Goal: Task Accomplishment & Management: Manage account settings

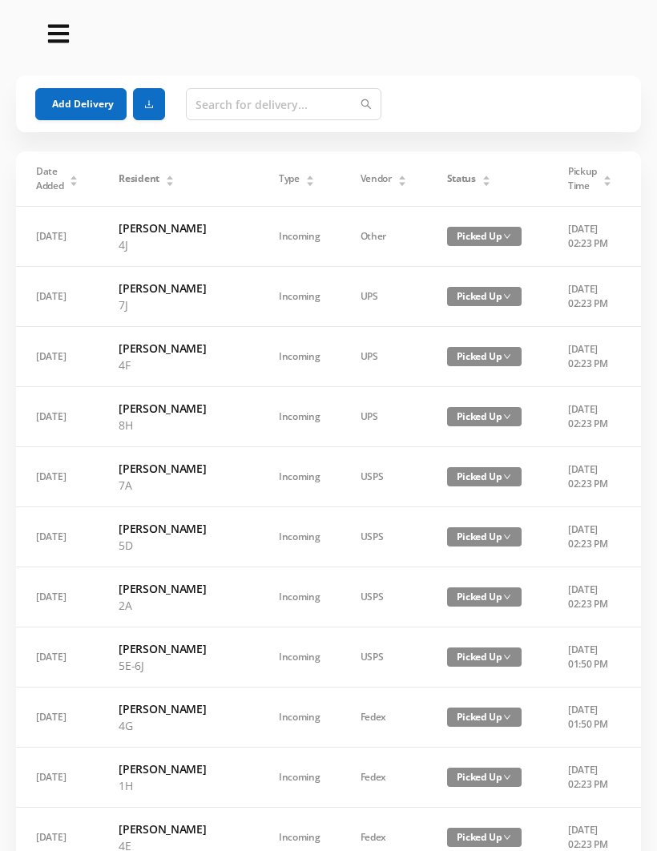
scroll to position [951, 0]
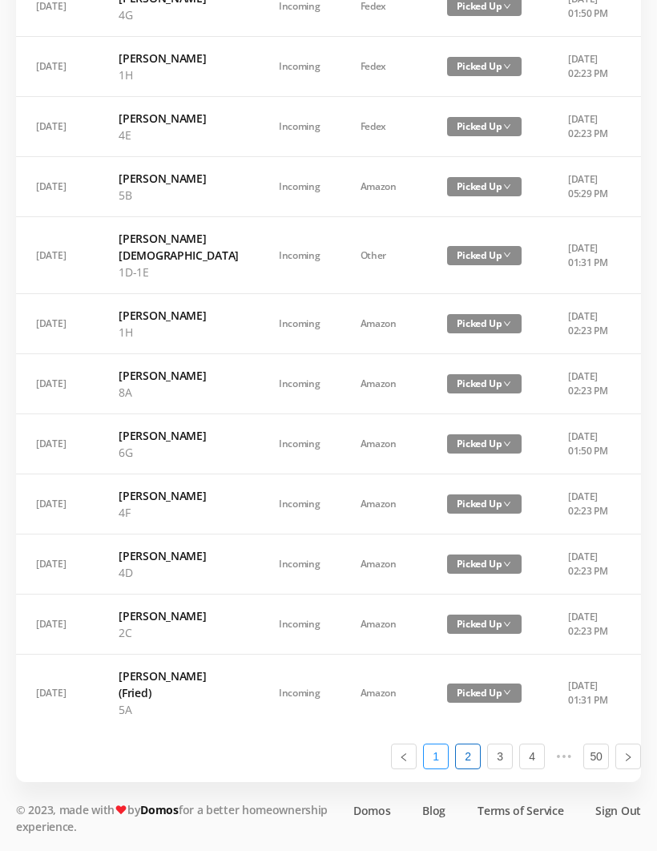
click at [441, 768] on link "1" at bounding box center [436, 756] width 24 height 24
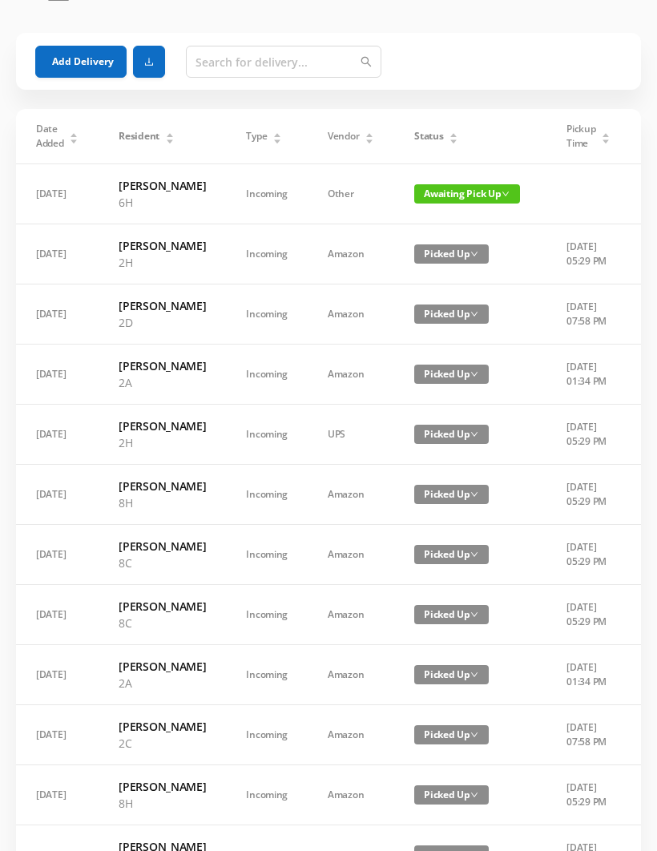
scroll to position [18, 0]
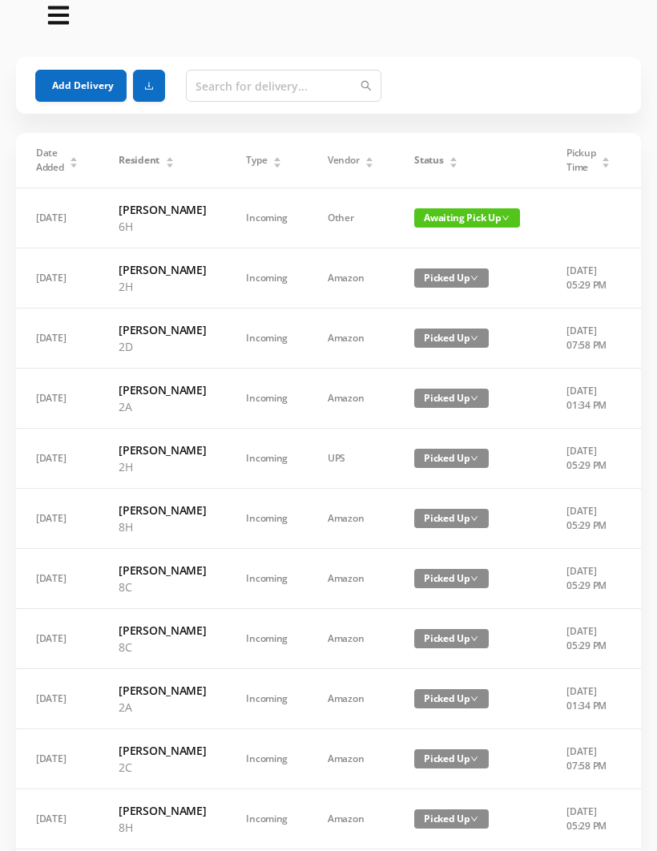
click at [446, 228] on span "Awaiting Pick Up" at bounding box center [467, 217] width 106 height 19
click at [434, 283] on link "Picked Up" at bounding box center [449, 283] width 104 height 26
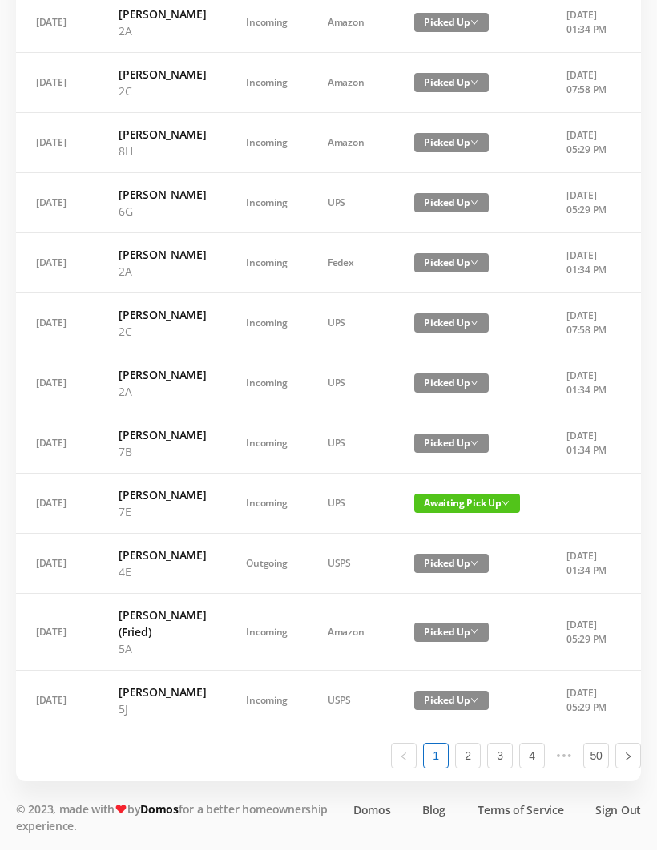
scroll to position [975, 0]
click at [473, 768] on link "2" at bounding box center [468, 756] width 24 height 24
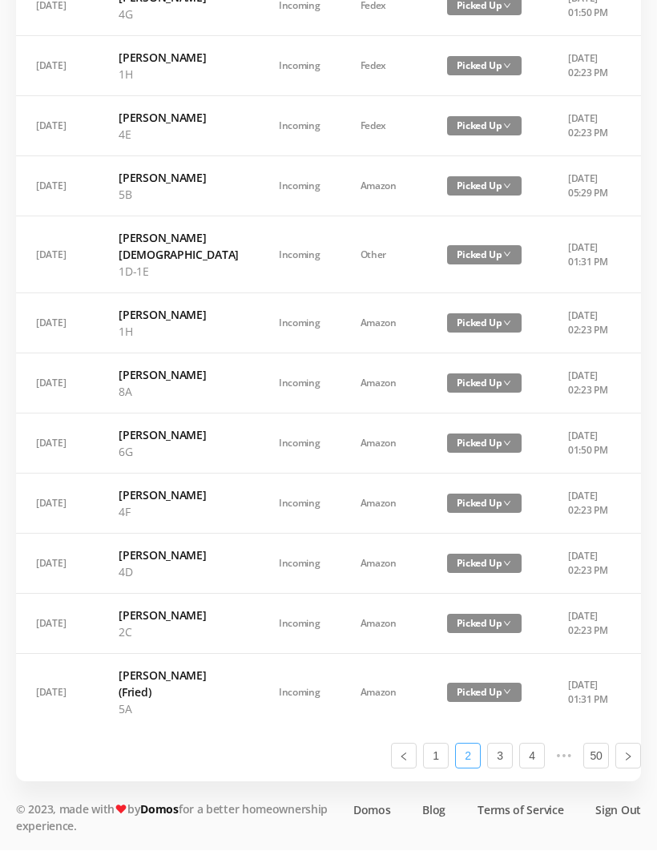
scroll to position [908, 0]
click at [506, 768] on link "3" at bounding box center [500, 756] width 24 height 24
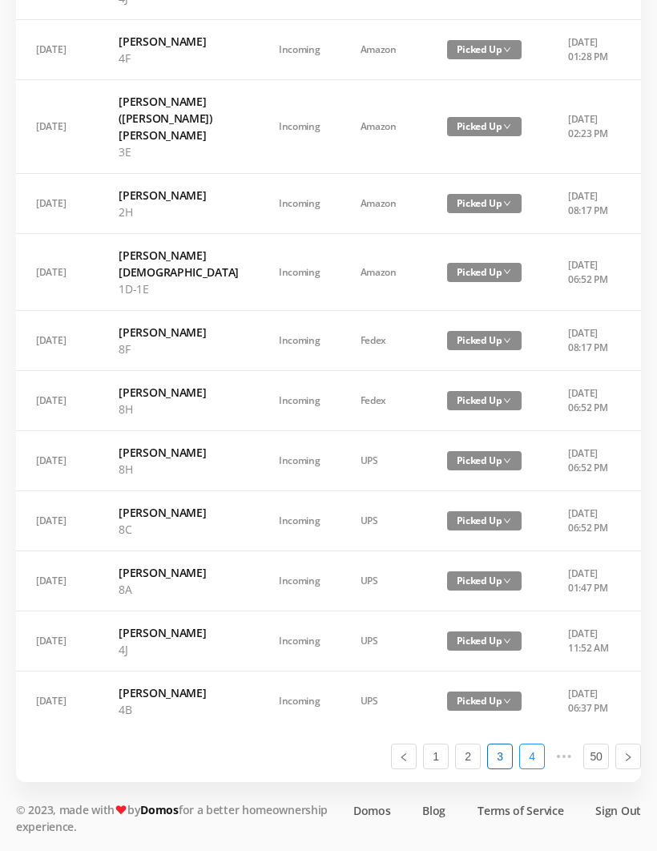
click at [531, 768] on link "4" at bounding box center [532, 756] width 24 height 24
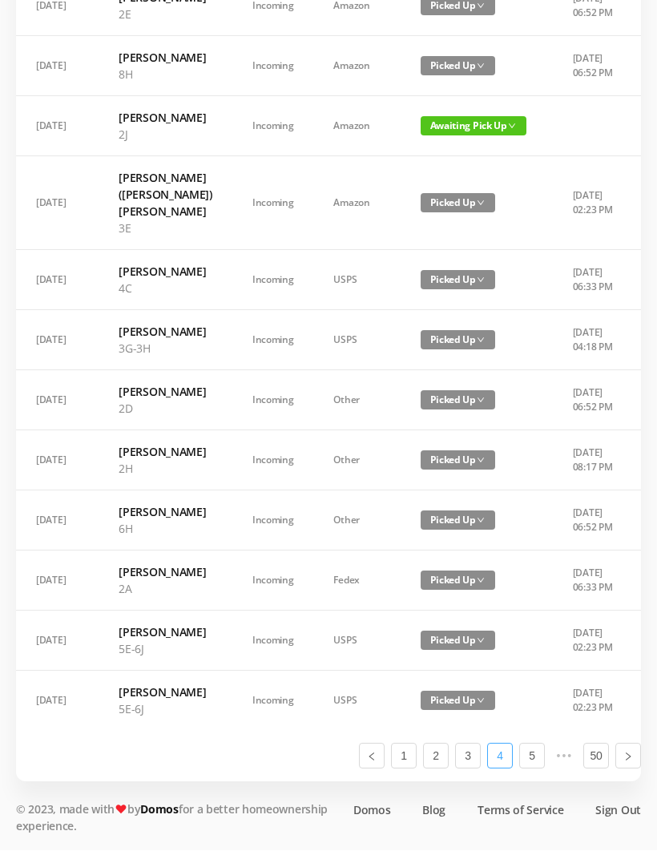
scroll to position [997, 0]
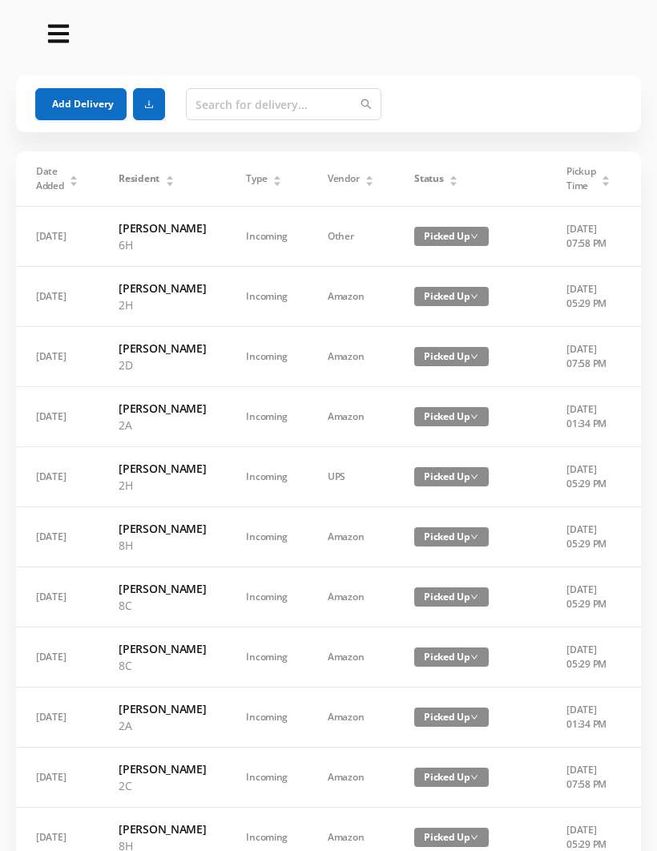
click at [57, 100] on button "Add Delivery" at bounding box center [80, 104] width 91 height 32
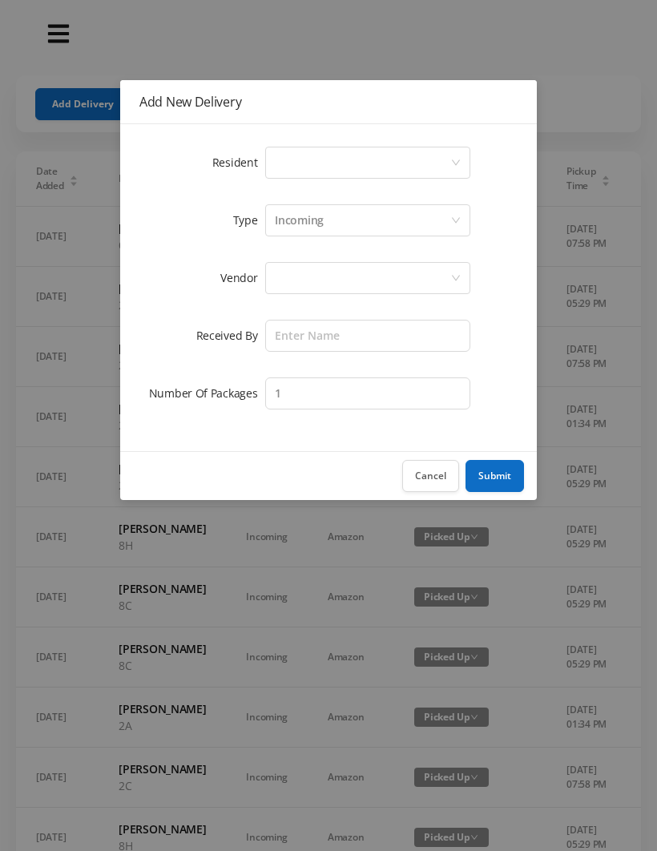
click at [430, 478] on button "Cancel" at bounding box center [430, 476] width 57 height 32
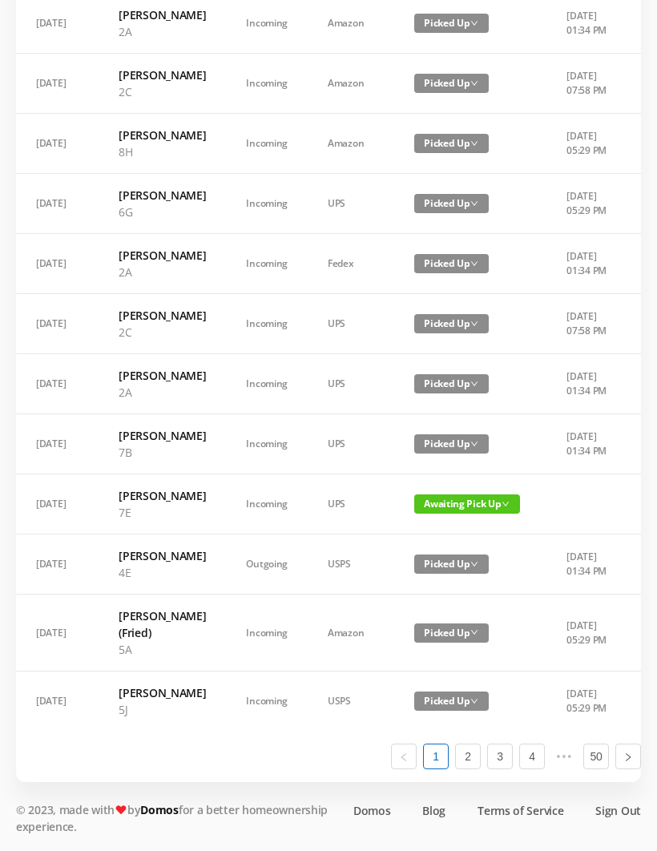
scroll to position [975, 0]
